Goal: Navigation & Orientation: Find specific page/section

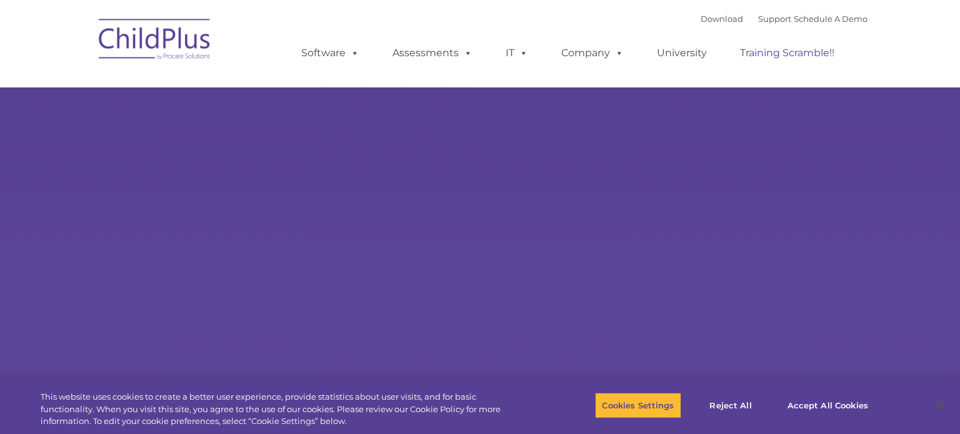
select select "MEDIUM"
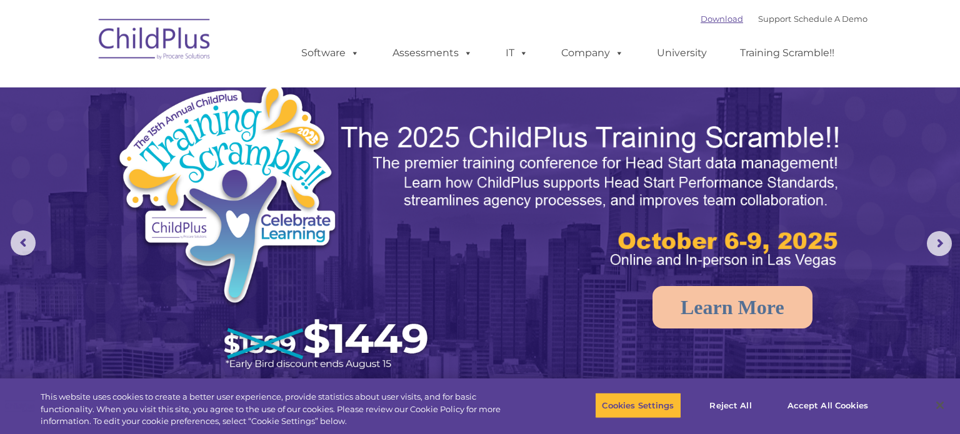
click at [700, 23] on link "Download" at bounding box center [721, 19] width 42 height 10
click at [174, 39] on img at bounding box center [154, 41] width 125 height 62
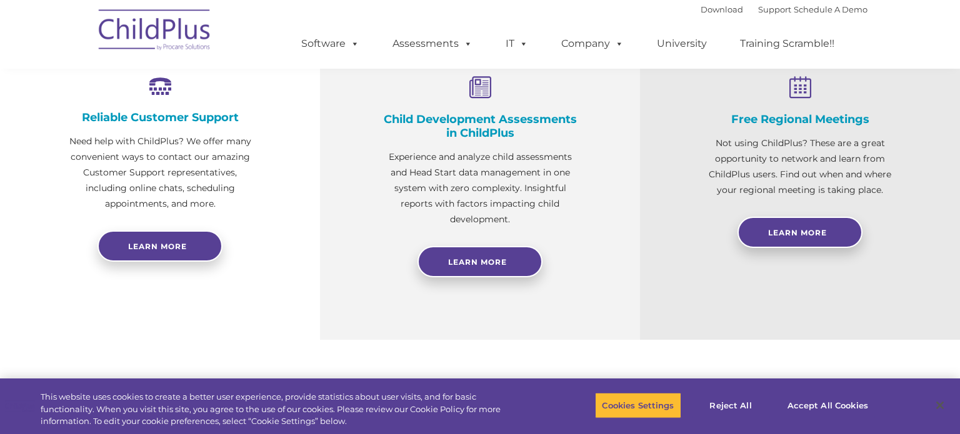
scroll to position [544, 0]
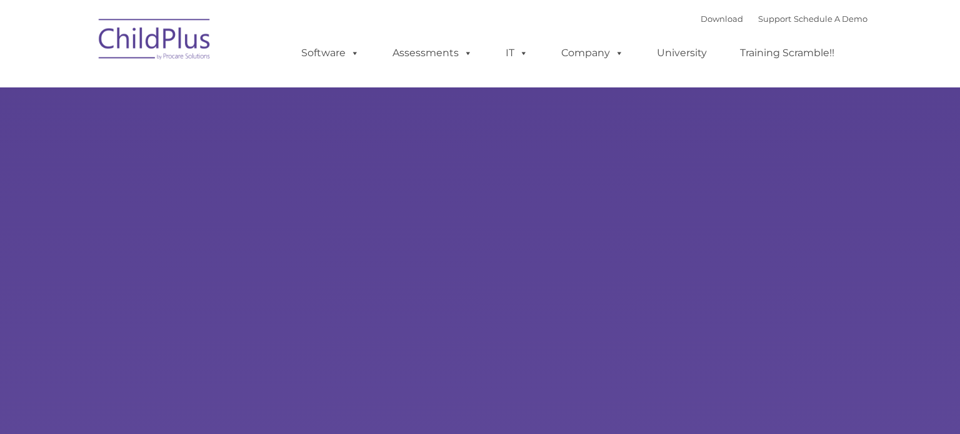
type input ""
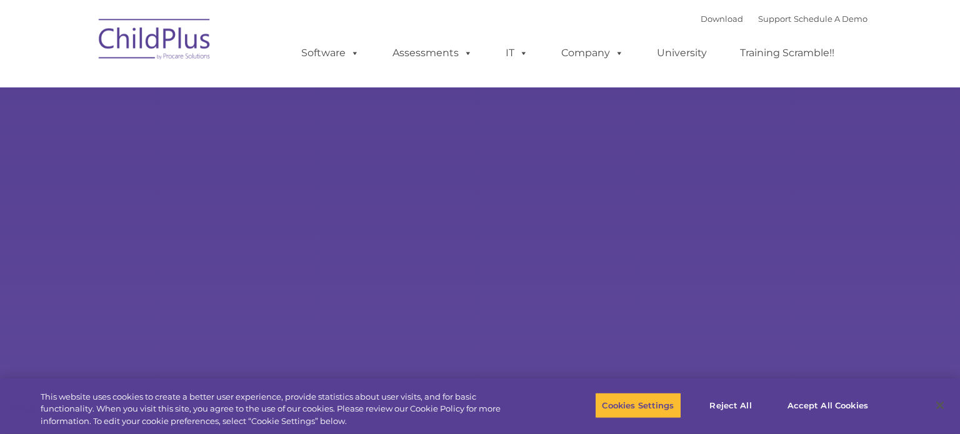
select select "MEDIUM"
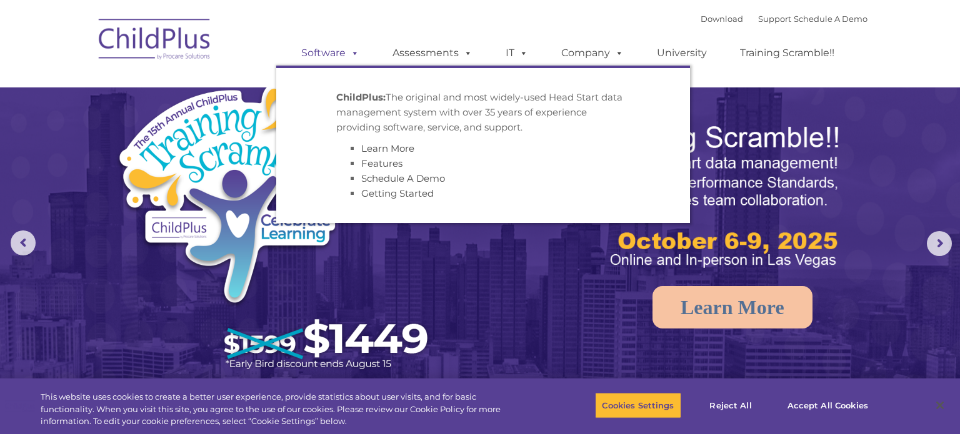
click at [331, 58] on link "Software" at bounding box center [330, 53] width 83 height 25
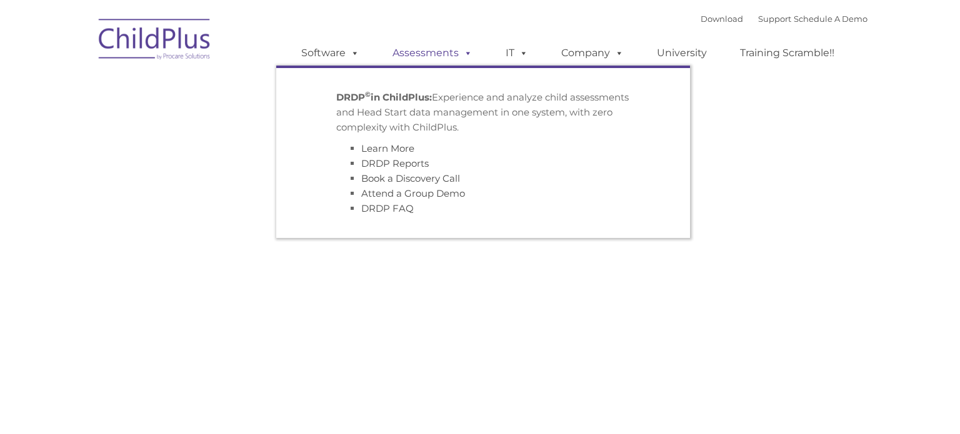
type input ""
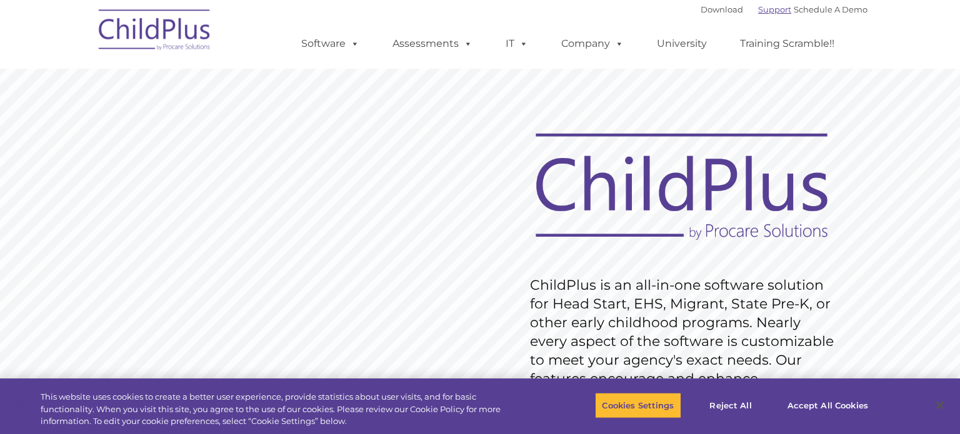
click at [768, 9] on link "Support" at bounding box center [774, 9] width 33 height 10
click at [701, 10] on link "Download" at bounding box center [721, 9] width 42 height 10
